Goal: Check status: Check status

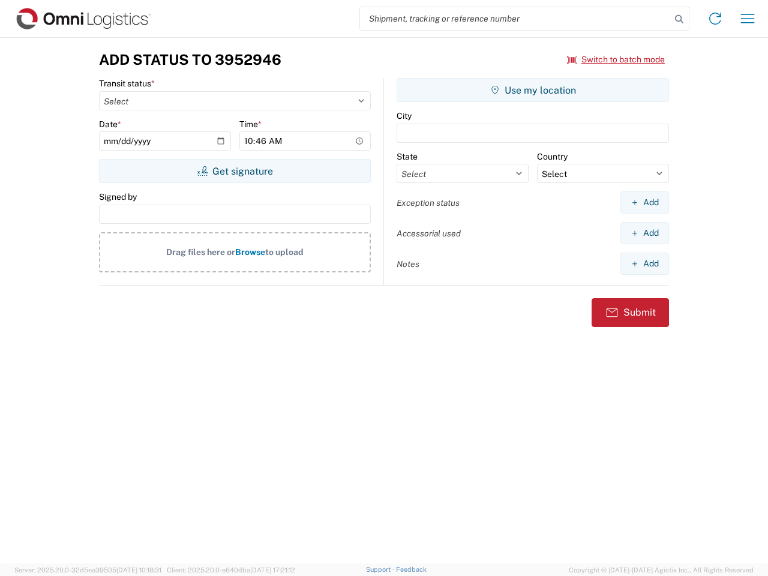
click at [515, 19] on input "search" at bounding box center [515, 18] width 311 height 23
click at [679, 19] on icon at bounding box center [679, 19] width 17 height 17
click at [715, 19] on icon at bounding box center [714, 18] width 19 height 19
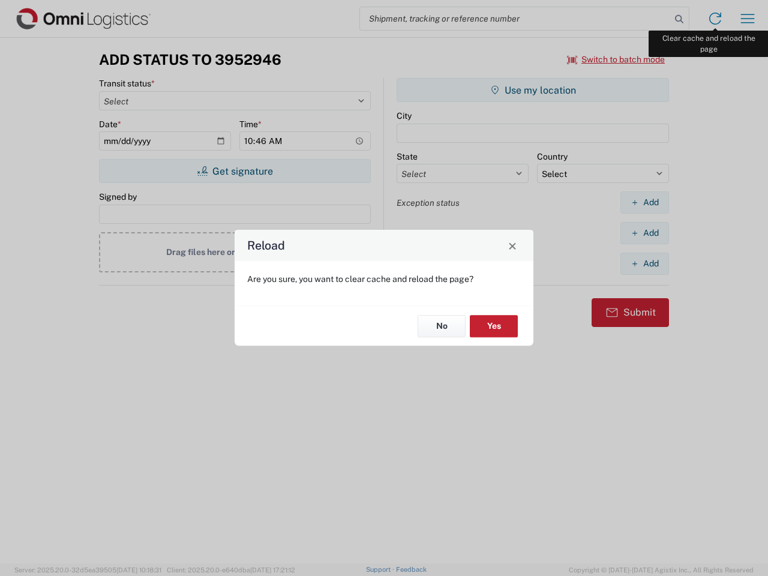
click at [747, 19] on div "Reload Are you sure, you want to clear cache and reload the page? No Yes" at bounding box center [384, 288] width 768 height 576
click at [616, 59] on div "Reload Are you sure, you want to clear cache and reload the page? No Yes" at bounding box center [384, 288] width 768 height 576
click at [235, 171] on div "Reload Are you sure, you want to clear cache and reload the page? No Yes" at bounding box center [384, 288] width 768 height 576
click at [533, 90] on div "Reload Are you sure, you want to clear cache and reload the page? No Yes" at bounding box center [384, 288] width 768 height 576
click at [644, 202] on div "Reload Are you sure, you want to clear cache and reload the page? No Yes" at bounding box center [384, 288] width 768 height 576
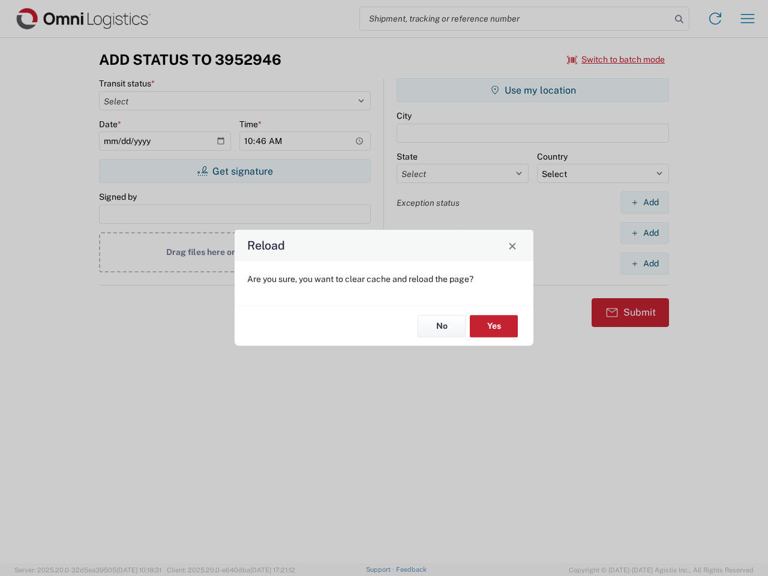
click at [644, 233] on div "Reload Are you sure, you want to clear cache and reload the page? No Yes" at bounding box center [384, 288] width 768 height 576
click at [644, 263] on div "Reload Are you sure, you want to clear cache and reload the page? No Yes" at bounding box center [384, 288] width 768 height 576
